Goal: Task Accomplishment & Management: Manage account settings

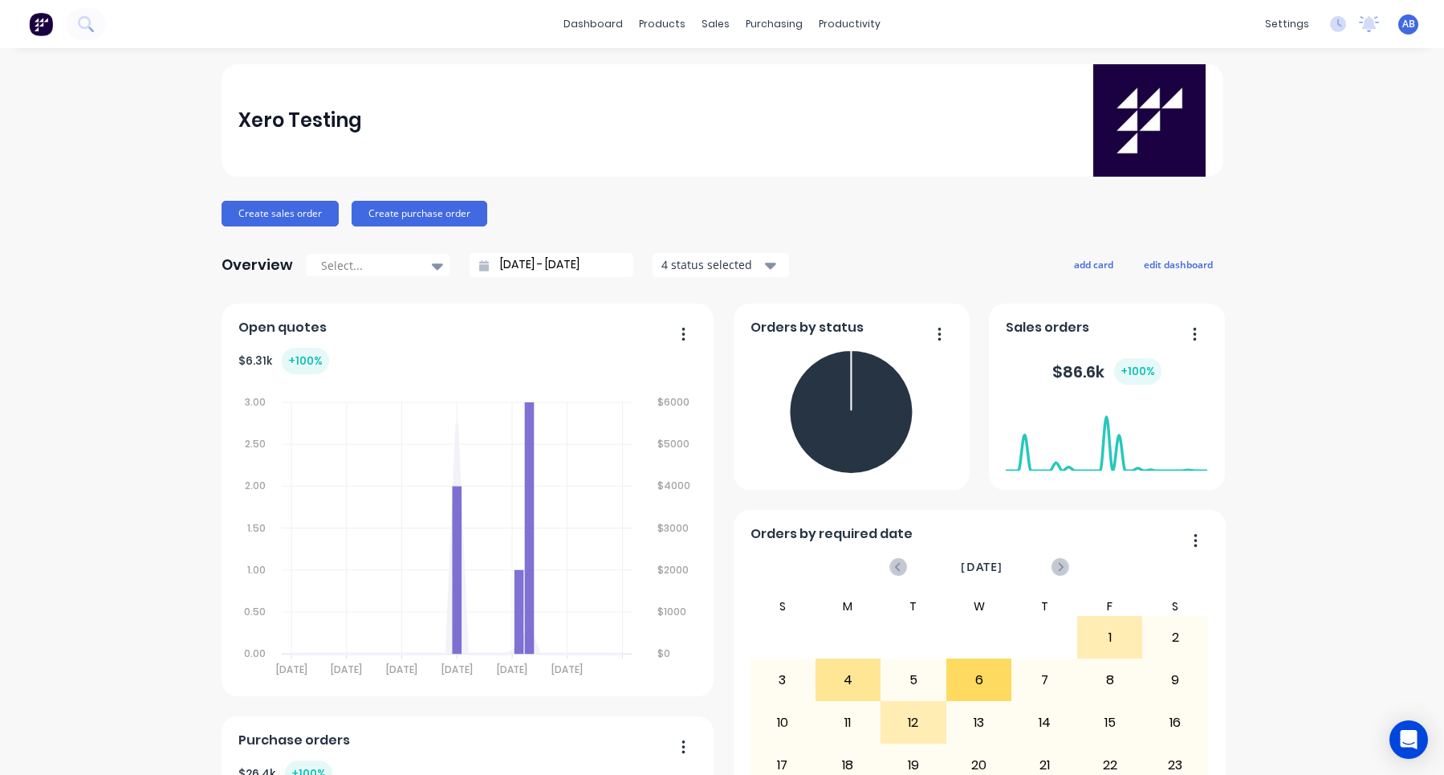
click at [879, 210] on div "Create sales order Create purchase order" at bounding box center [723, 214] width 1002 height 26
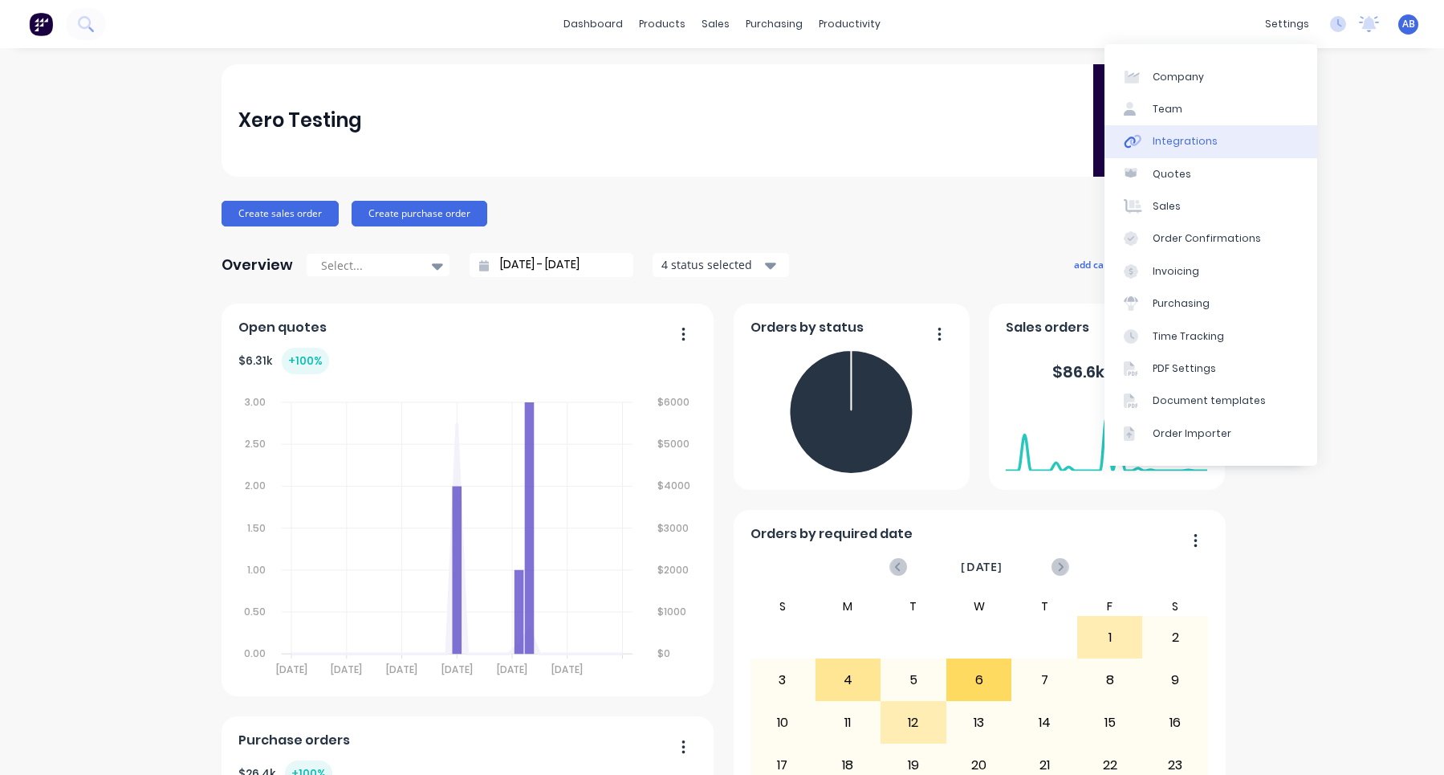
click at [1246, 137] on link "Integrations" at bounding box center [1211, 141] width 213 height 32
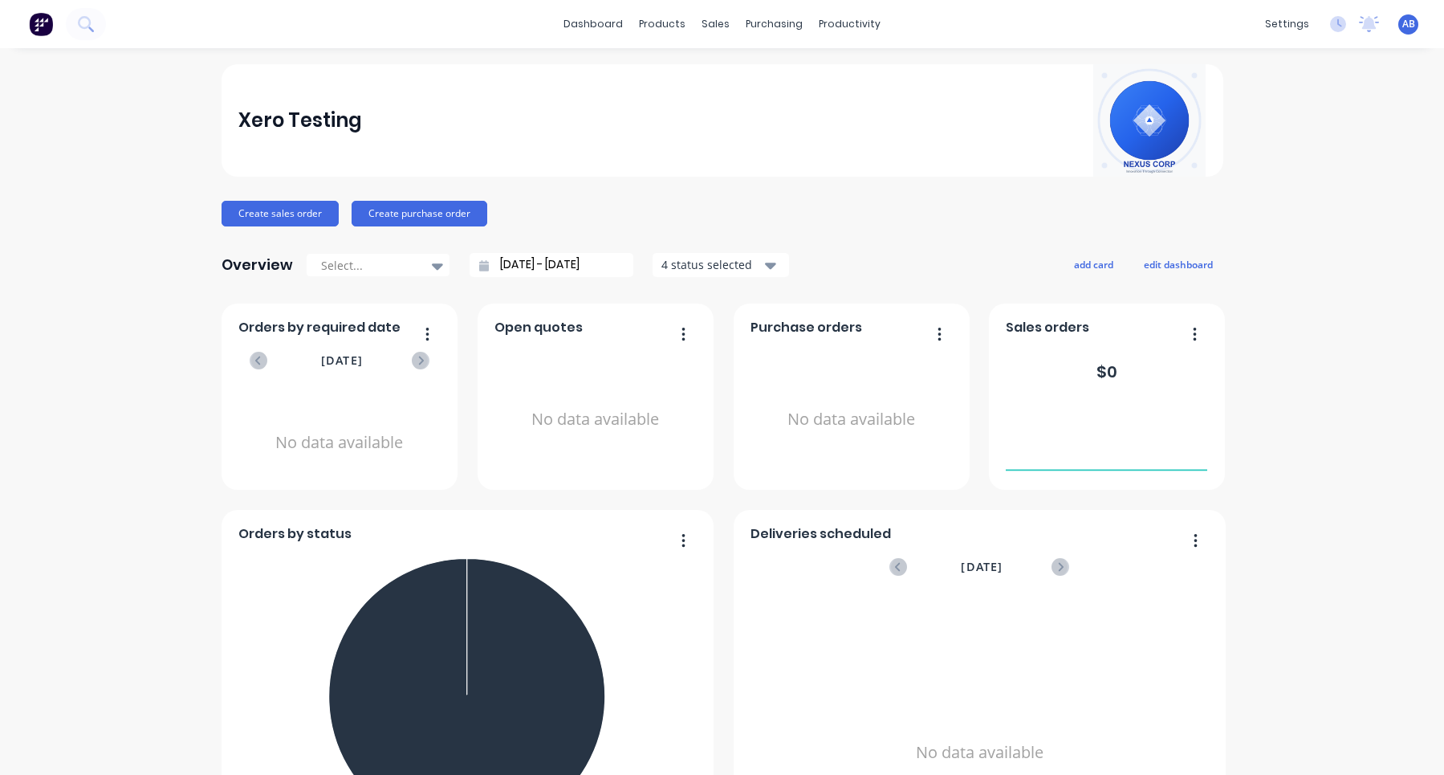
scroll to position [143, 0]
